Goal: Task Accomplishment & Management: Use online tool/utility

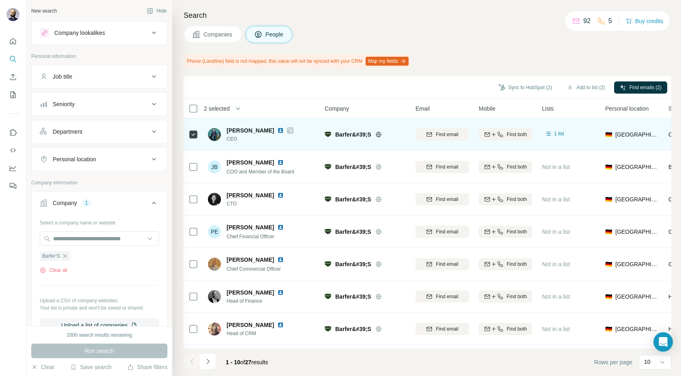
click at [277, 131] on img at bounding box center [280, 130] width 6 height 6
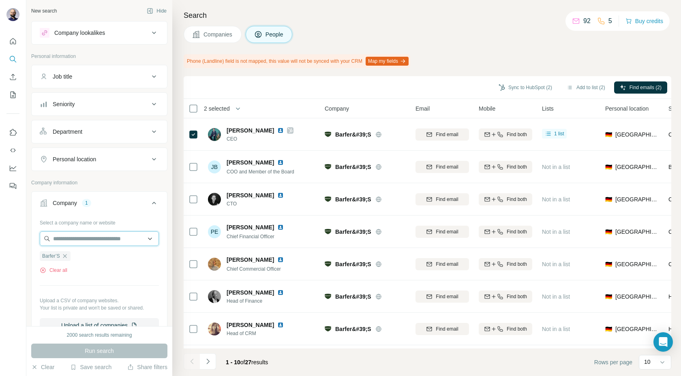
click at [105, 244] on input "text" at bounding box center [99, 238] width 119 height 15
paste input "**********"
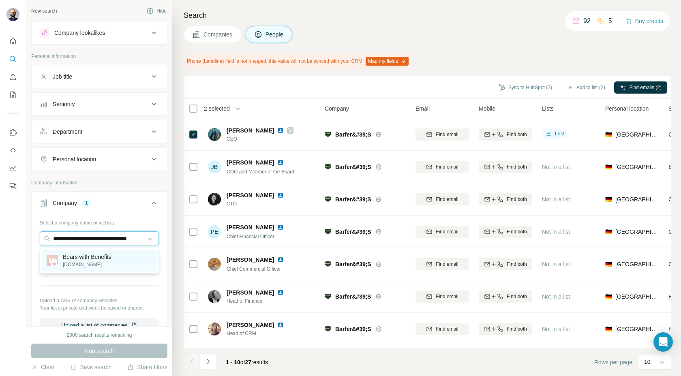
type input "**********"
click at [83, 264] on p "[DOMAIN_NAME]" at bounding box center [87, 264] width 49 height 7
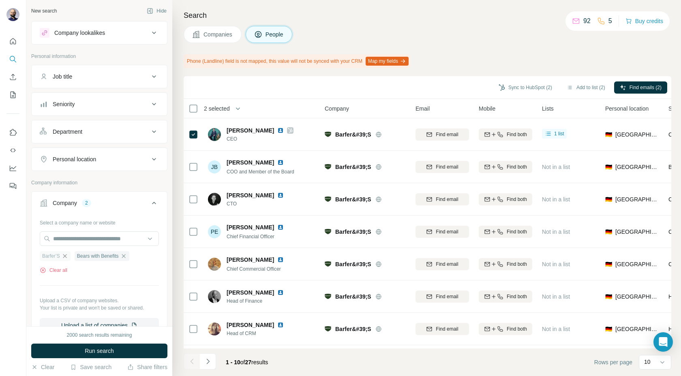
click at [64, 258] on icon "button" at bounding box center [65, 256] width 6 height 6
click at [69, 352] on button "Run search" at bounding box center [99, 351] width 136 height 15
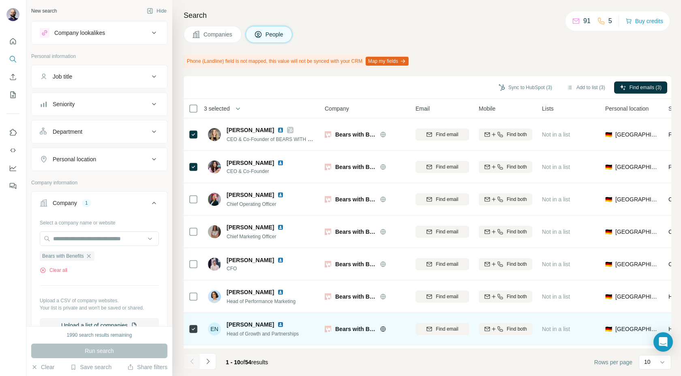
scroll to position [94, 0]
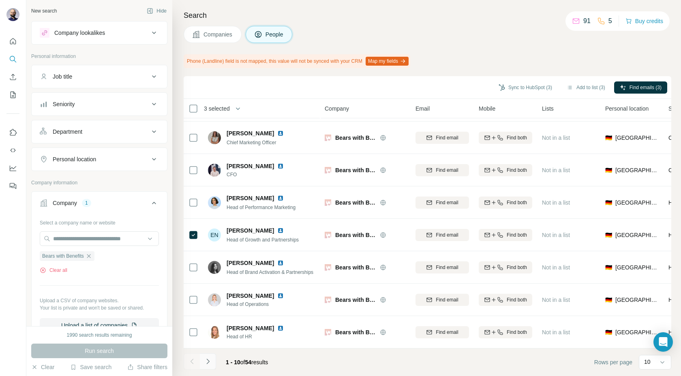
click at [207, 363] on icon "Navigate to next page" at bounding box center [207, 361] width 3 height 5
click at [191, 363] on icon "Navigate to previous page" at bounding box center [192, 362] width 8 height 8
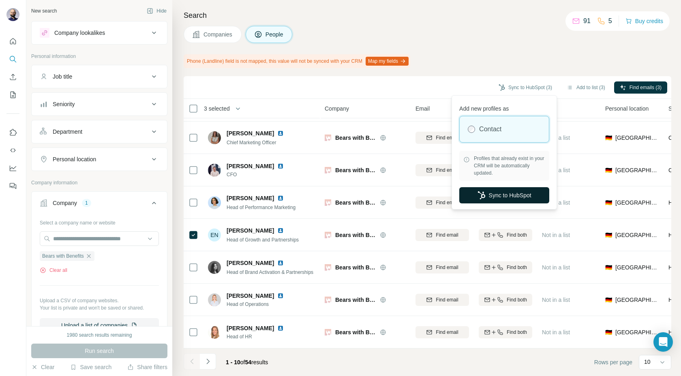
click at [488, 193] on button "Sync to HubSpot" at bounding box center [504, 195] width 90 height 16
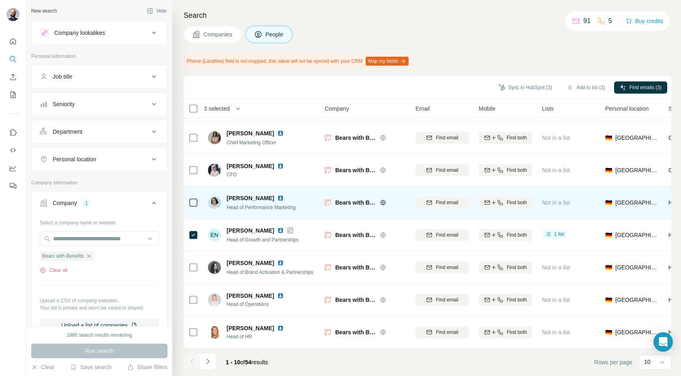
scroll to position [0, 0]
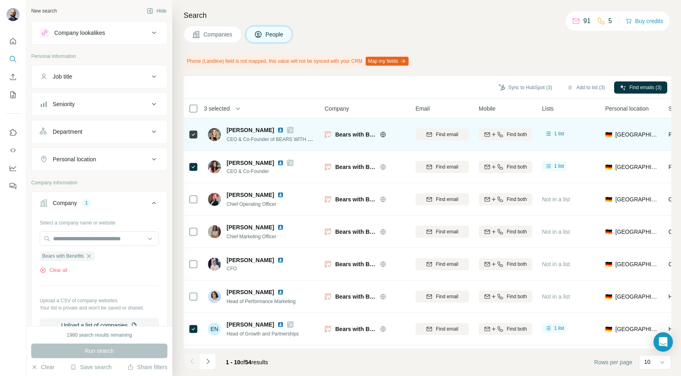
click at [281, 130] on img at bounding box center [280, 130] width 6 height 6
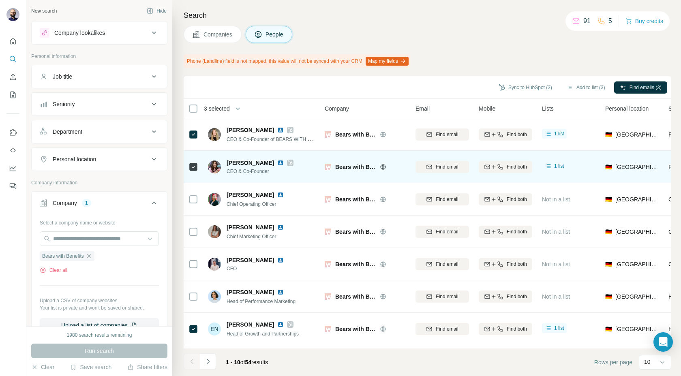
click at [277, 163] on img at bounding box center [280, 163] width 6 height 6
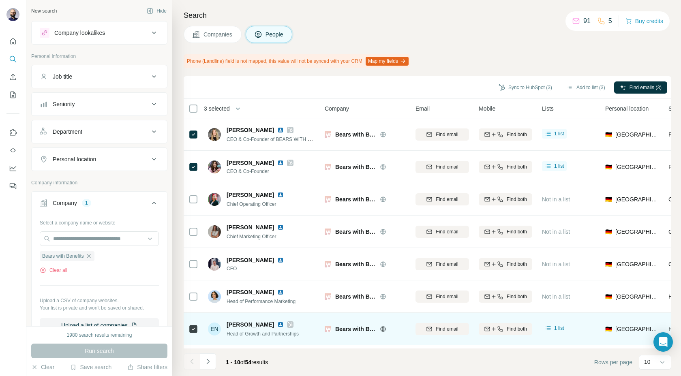
click at [277, 326] on img at bounding box center [280, 324] width 6 height 6
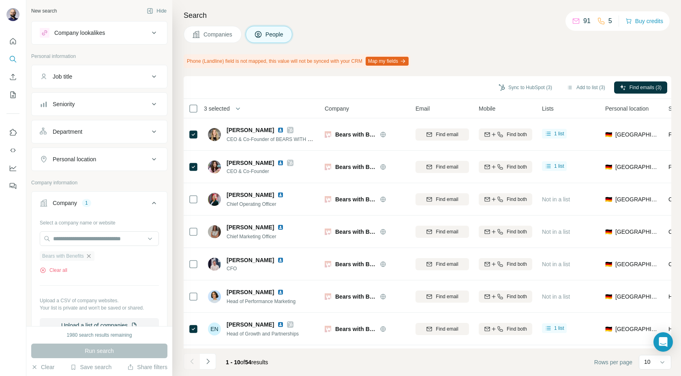
click at [90, 256] on icon "button" at bounding box center [89, 256] width 4 height 4
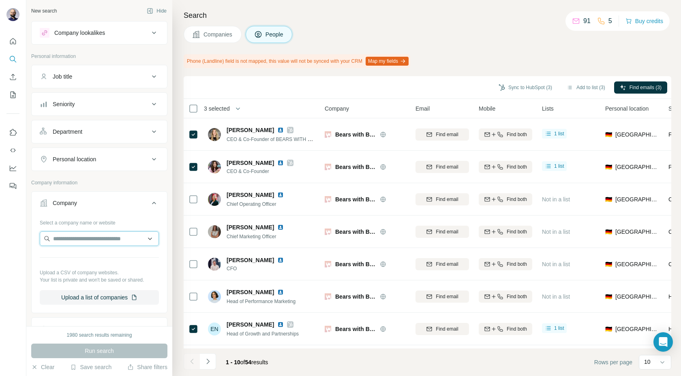
click at [83, 239] on input "text" at bounding box center [99, 238] width 119 height 15
type input "**********"
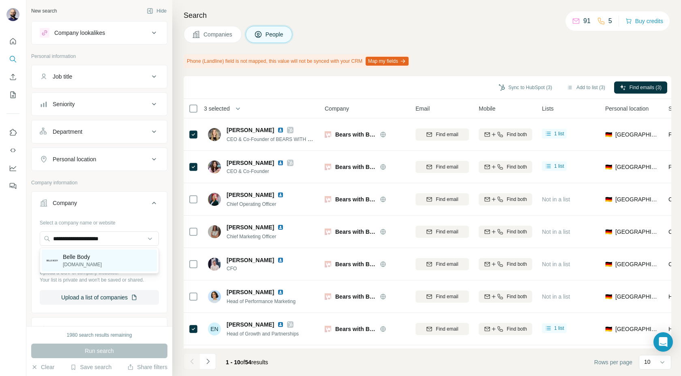
click at [78, 262] on p "[DOMAIN_NAME]" at bounding box center [82, 264] width 39 height 7
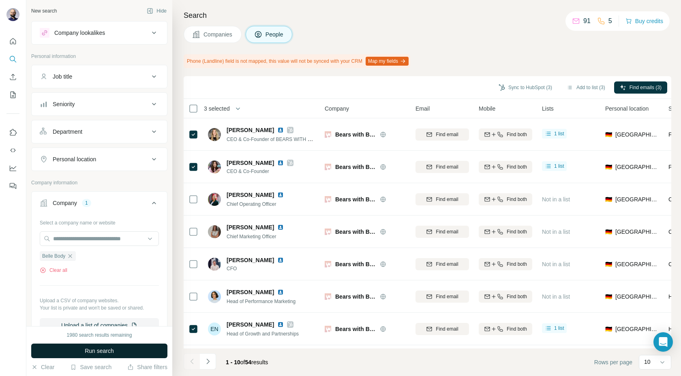
click at [78, 349] on button "Run search" at bounding box center [99, 351] width 136 height 15
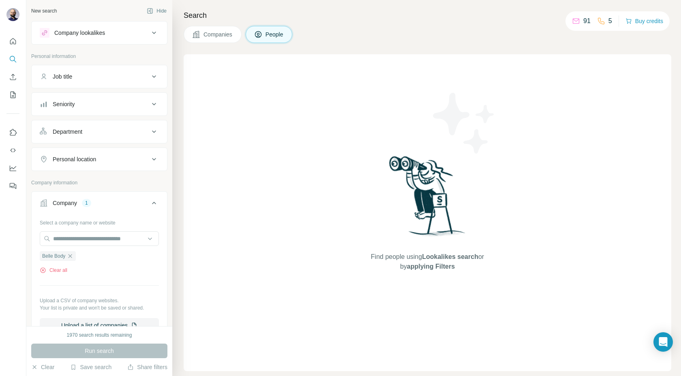
click at [231, 35] on span "Companies" at bounding box center [218, 34] width 30 height 8
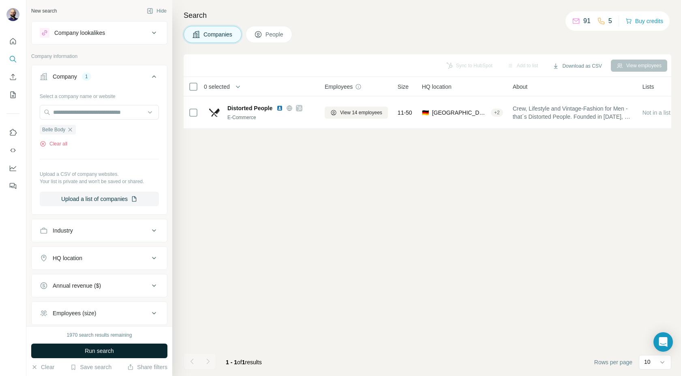
click at [107, 346] on button "Run search" at bounding box center [99, 351] width 136 height 15
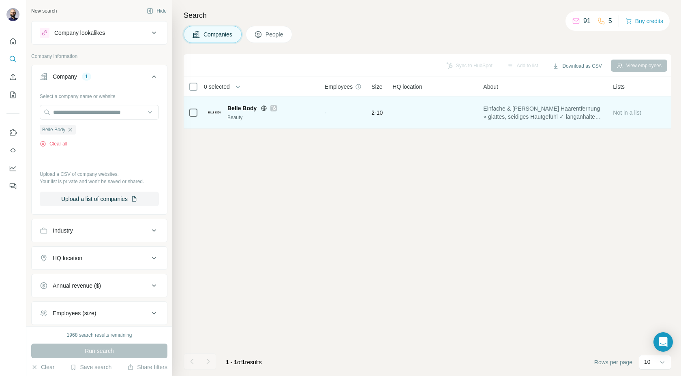
click at [245, 105] on span "Belle Body" at bounding box center [241, 108] width 29 height 8
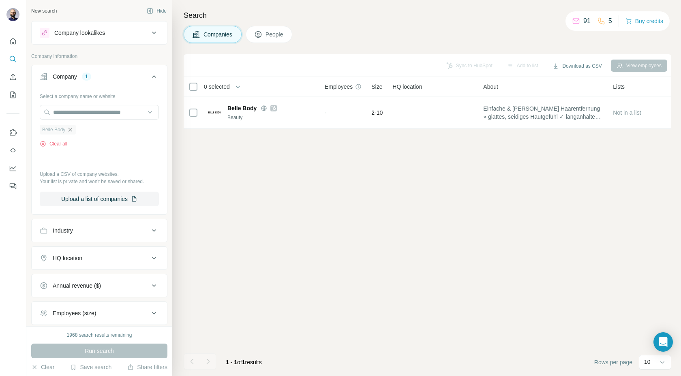
click at [73, 131] on icon "button" at bounding box center [70, 129] width 6 height 6
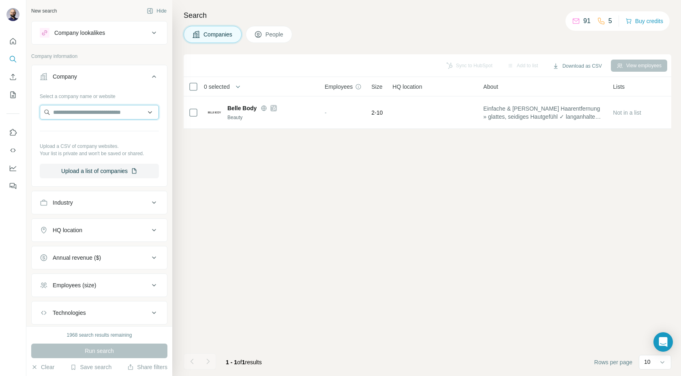
click at [65, 115] on input "text" at bounding box center [99, 112] width 119 height 15
paste input "**********"
type input "**********"
click at [80, 139] on p "[DOMAIN_NAME]" at bounding box center [82, 138] width 39 height 7
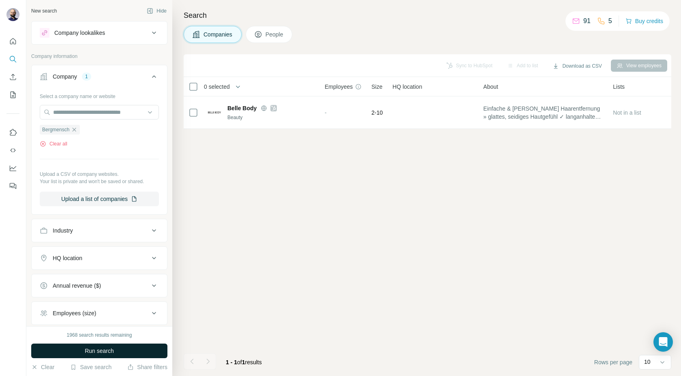
click at [76, 349] on button "Run search" at bounding box center [99, 351] width 136 height 15
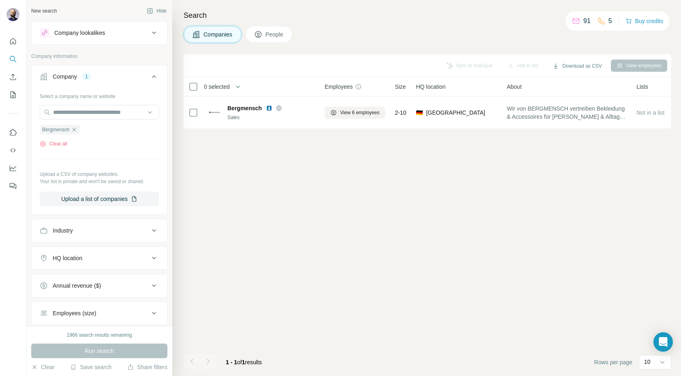
click at [277, 34] on span "People" at bounding box center [275, 34] width 19 height 8
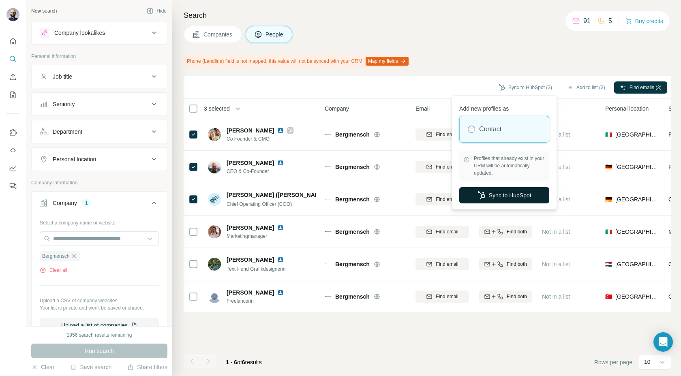
click at [490, 197] on button "Sync to HubSpot" at bounding box center [504, 195] width 90 height 16
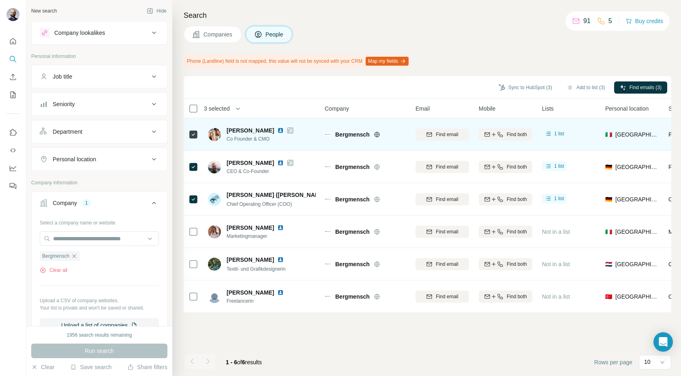
click at [284, 131] on img at bounding box center [280, 130] width 6 height 6
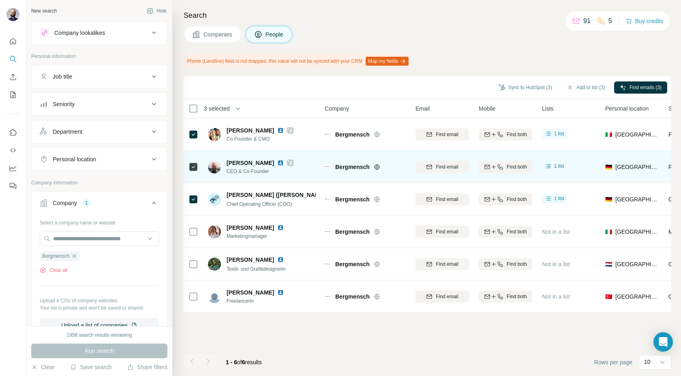
click at [277, 163] on img at bounding box center [280, 163] width 6 height 6
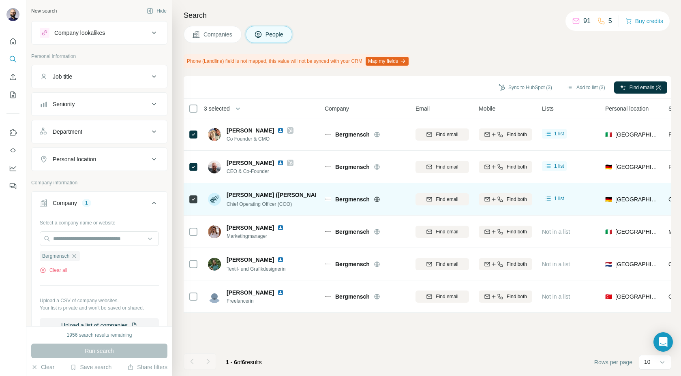
click at [330, 195] on img at bounding box center [333, 195] width 6 height 6
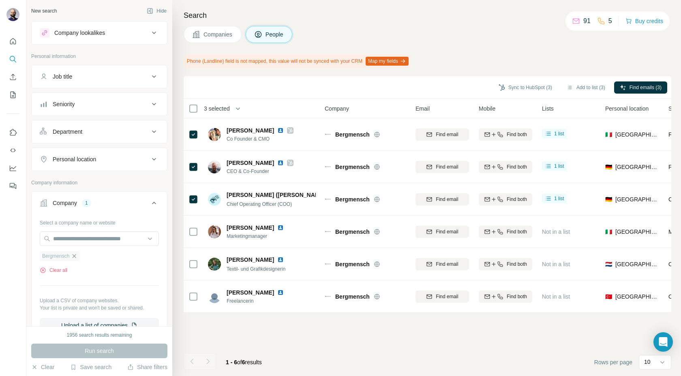
click at [76, 256] on icon "button" at bounding box center [74, 256] width 6 height 6
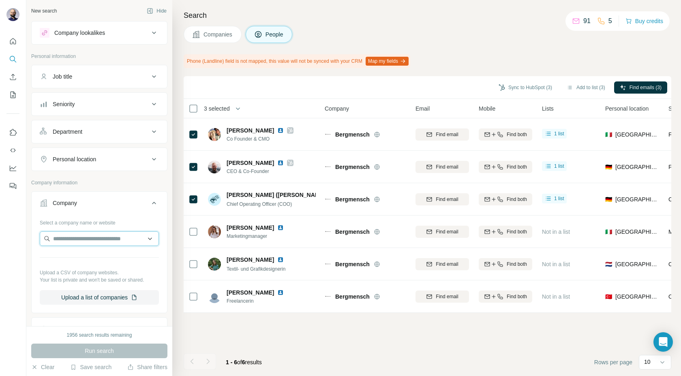
click at [76, 238] on input "text" at bounding box center [99, 238] width 119 height 15
type input "**********"
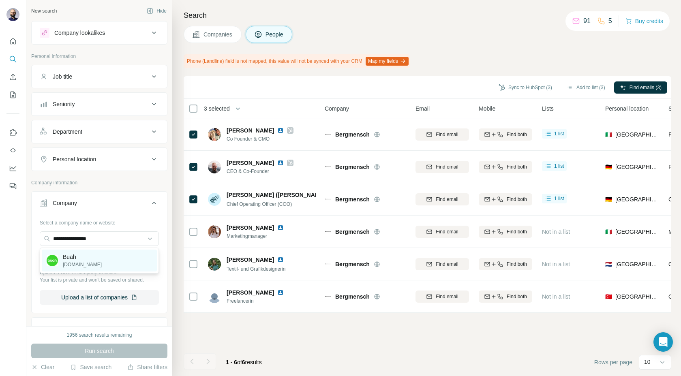
click at [79, 269] on div "Buah [DOMAIN_NAME]" at bounding box center [99, 261] width 115 height 22
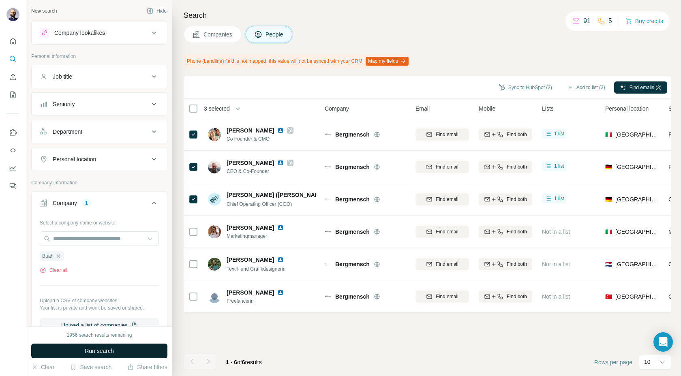
click at [79, 355] on button "Run search" at bounding box center [99, 351] width 136 height 15
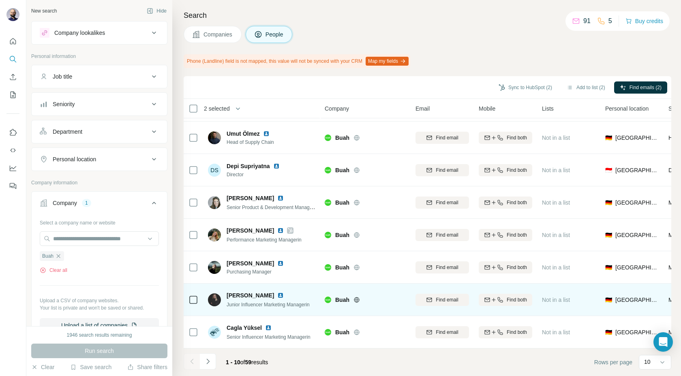
scroll to position [94, 0]
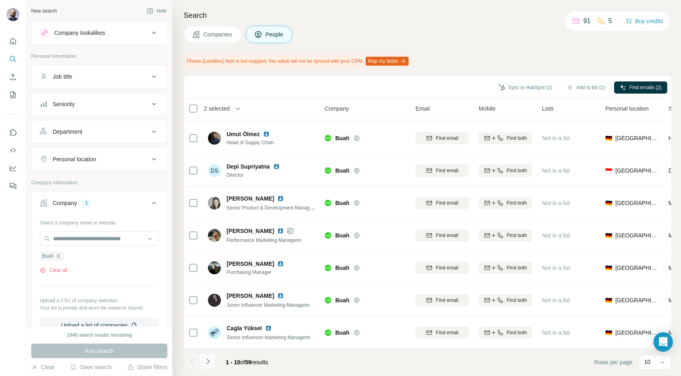
click at [213, 363] on button "Navigate to next page" at bounding box center [208, 361] width 16 height 16
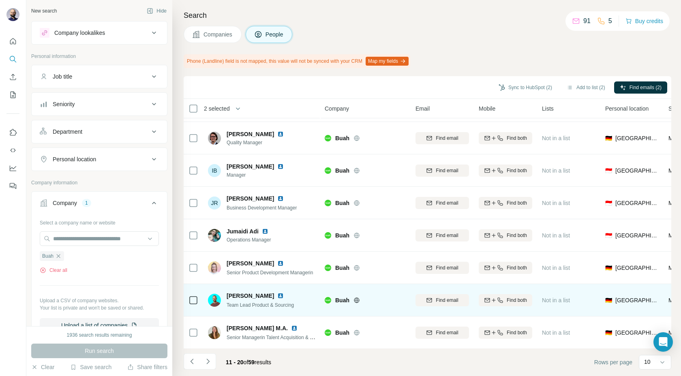
scroll to position [94, 0]
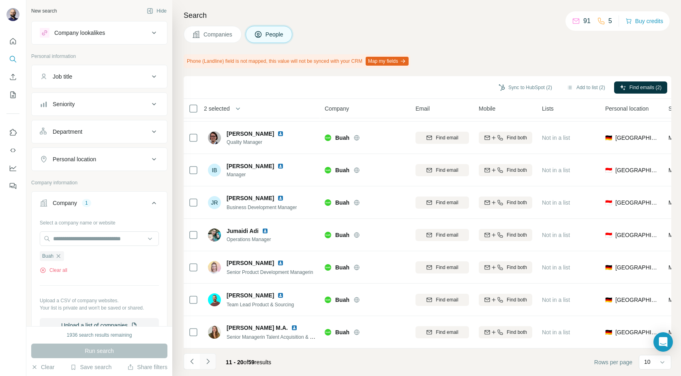
click at [207, 364] on icon "Navigate to next page" at bounding box center [208, 362] width 8 height 8
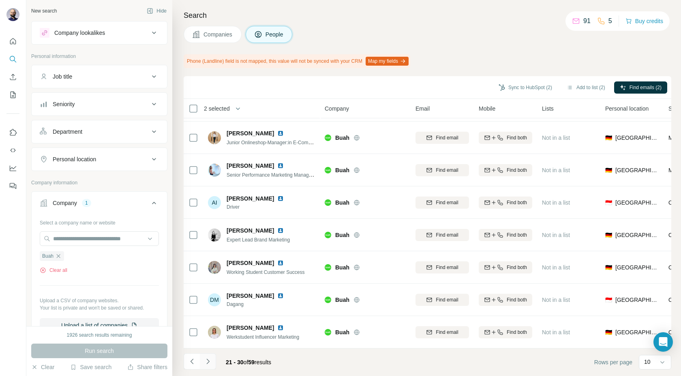
click at [210, 360] on icon "Navigate to next page" at bounding box center [208, 362] width 8 height 8
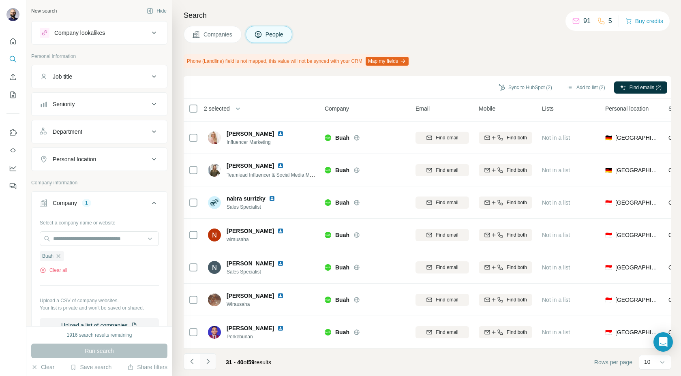
click at [210, 360] on icon "Navigate to next page" at bounding box center [208, 362] width 8 height 8
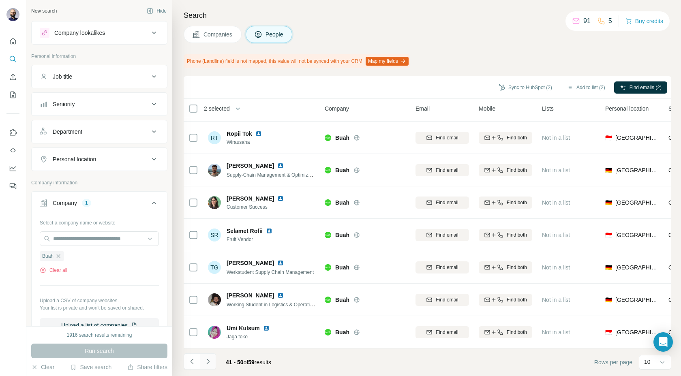
click at [210, 359] on icon "Navigate to next page" at bounding box center [208, 362] width 8 height 8
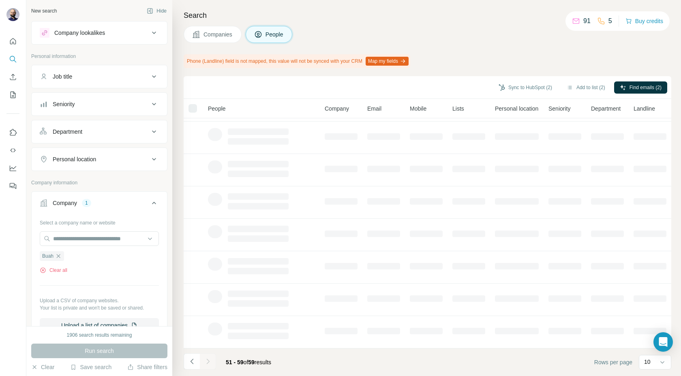
scroll to position [62, 0]
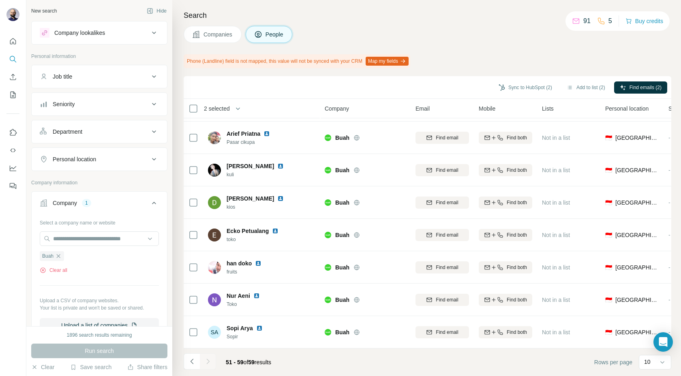
click at [210, 360] on div at bounding box center [208, 361] width 16 height 16
click at [191, 364] on icon "Navigate to previous page" at bounding box center [192, 362] width 8 height 8
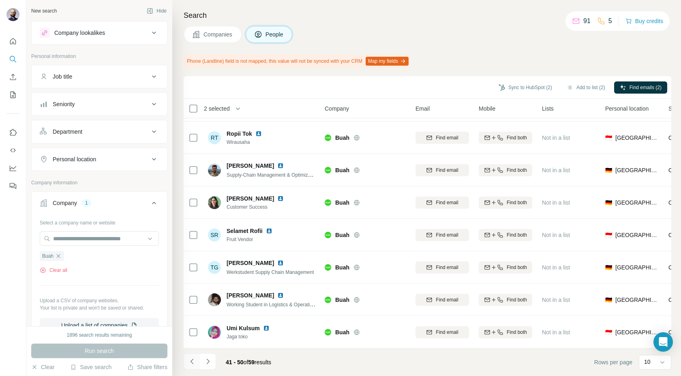
click at [191, 364] on icon "Navigate to previous page" at bounding box center [192, 362] width 8 height 8
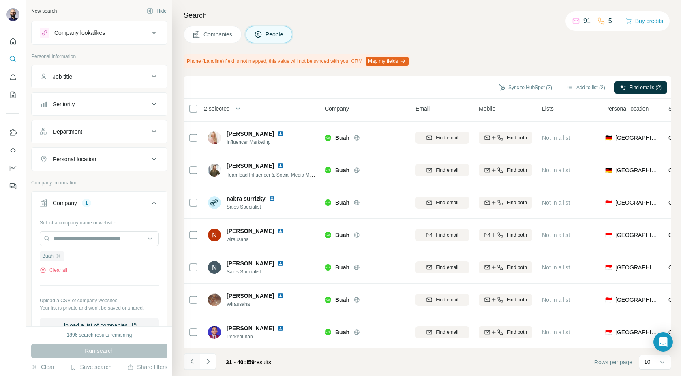
click at [191, 364] on icon "Navigate to previous page" at bounding box center [192, 362] width 8 height 8
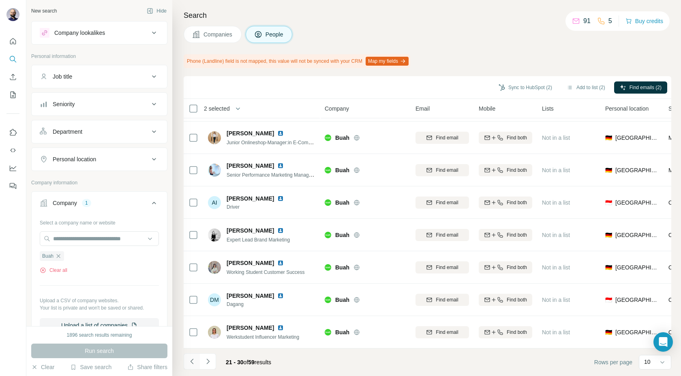
click at [191, 364] on icon "Navigate to previous page" at bounding box center [192, 362] width 8 height 8
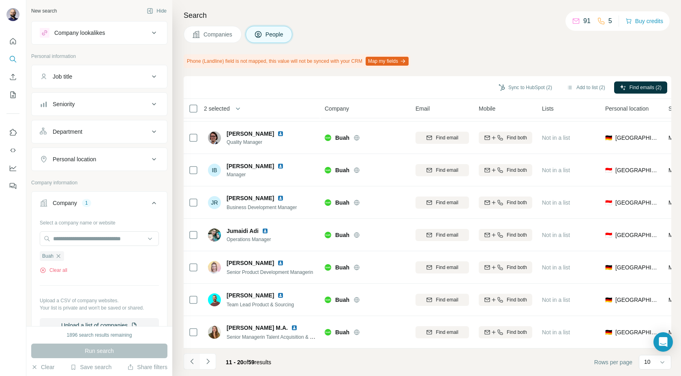
click at [191, 364] on icon "Navigate to previous page" at bounding box center [192, 362] width 8 height 8
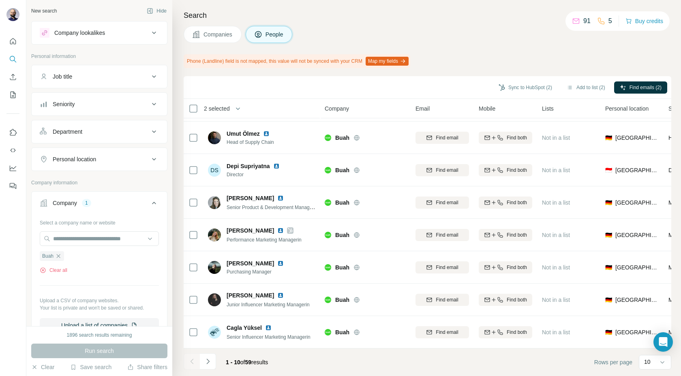
click at [191, 364] on div at bounding box center [192, 361] width 16 height 16
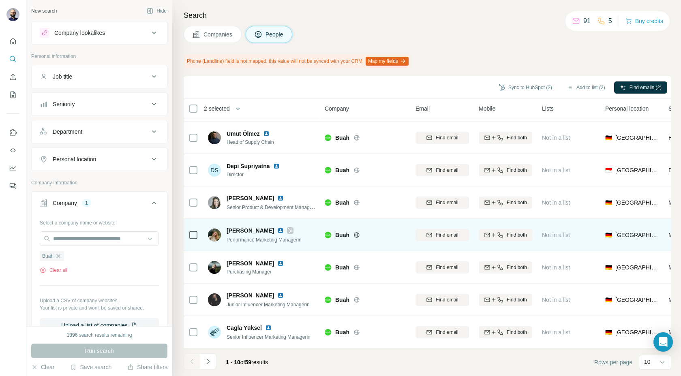
scroll to position [0, 0]
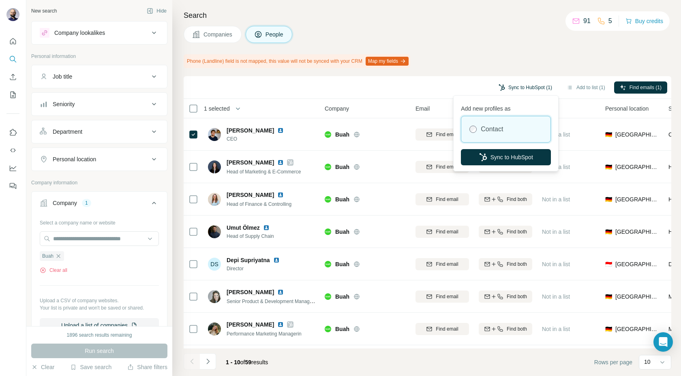
click at [505, 86] on button "Sync to HubSpot (1)" at bounding box center [525, 87] width 65 height 12
click at [487, 162] on button "Sync to HubSpot" at bounding box center [506, 157] width 90 height 16
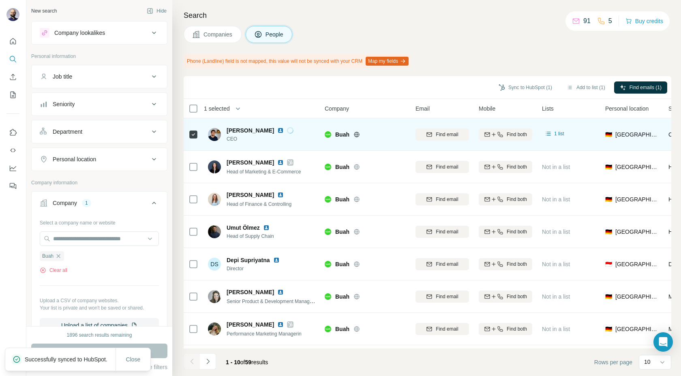
click at [277, 129] on img at bounding box center [280, 130] width 6 height 6
